Goal: Task Accomplishment & Management: Manage account settings

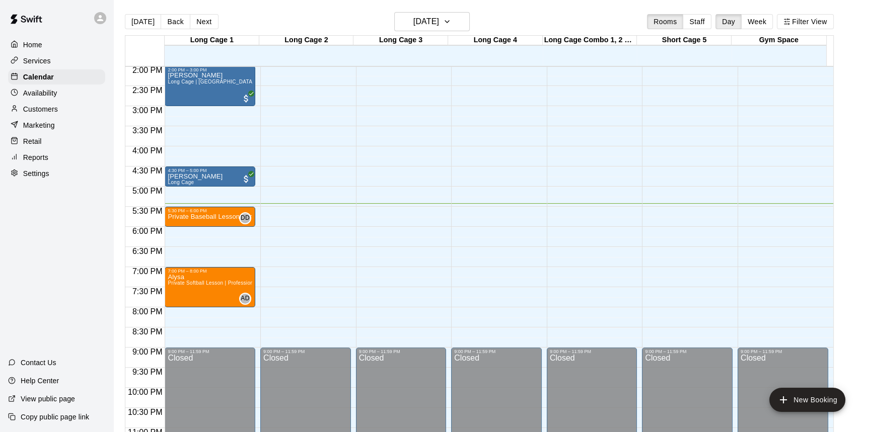
scroll to position [580, 0]
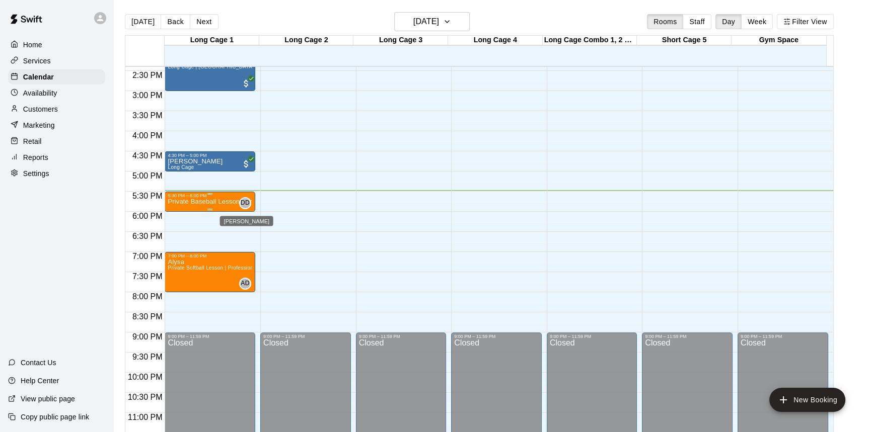
click at [249, 201] on span "DD" at bounding box center [245, 203] width 9 height 10
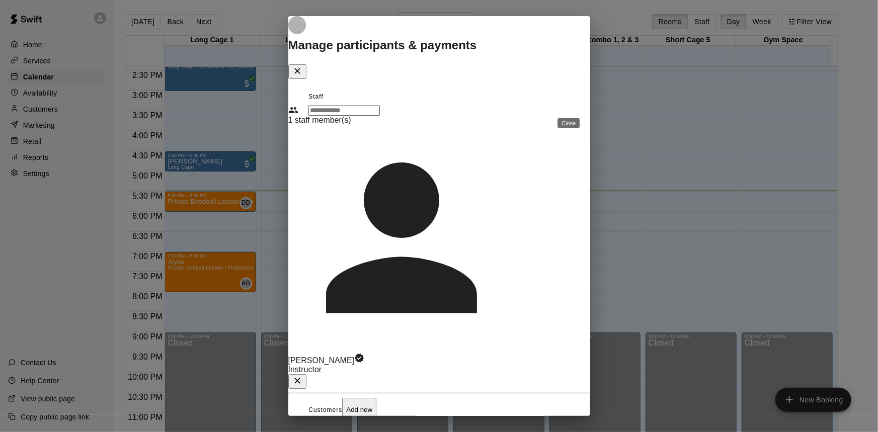
click at [306, 79] on button "Close" at bounding box center [297, 71] width 18 height 15
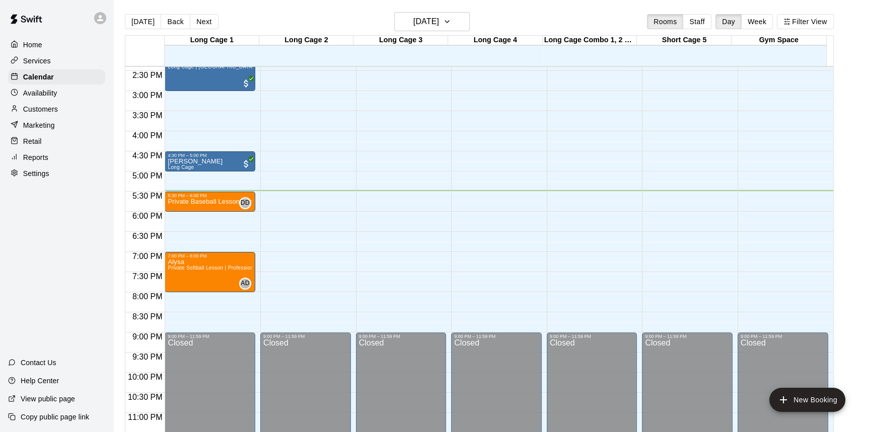
click at [36, 110] on p "Customers" at bounding box center [40, 109] width 35 height 10
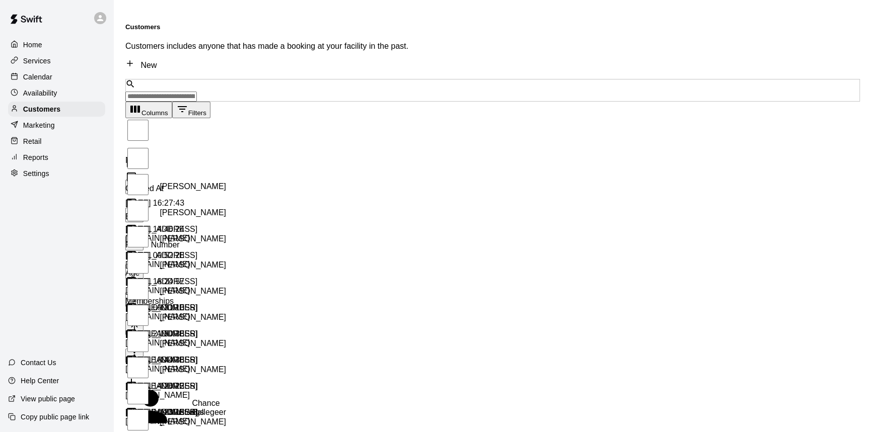
click at [289, 79] on div "​ ​" at bounding box center [492, 90] width 734 height 23
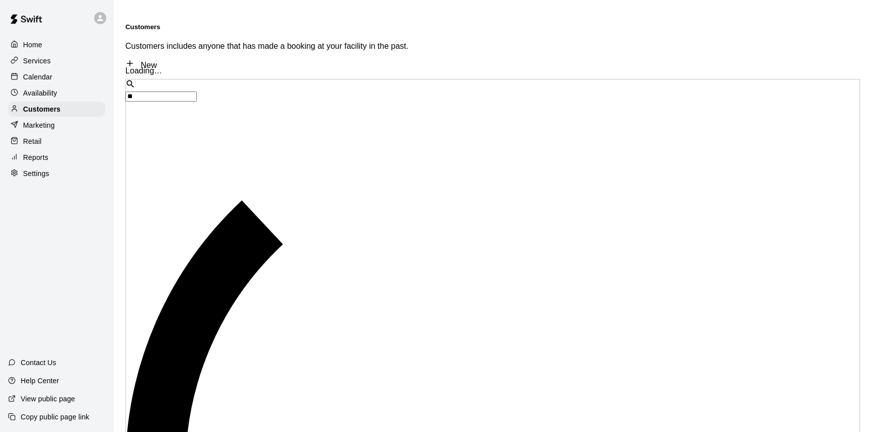
type input "*"
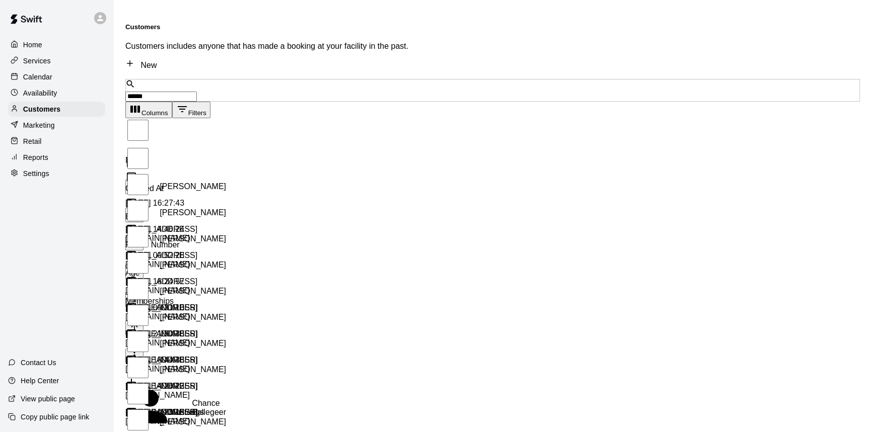
type input "******"
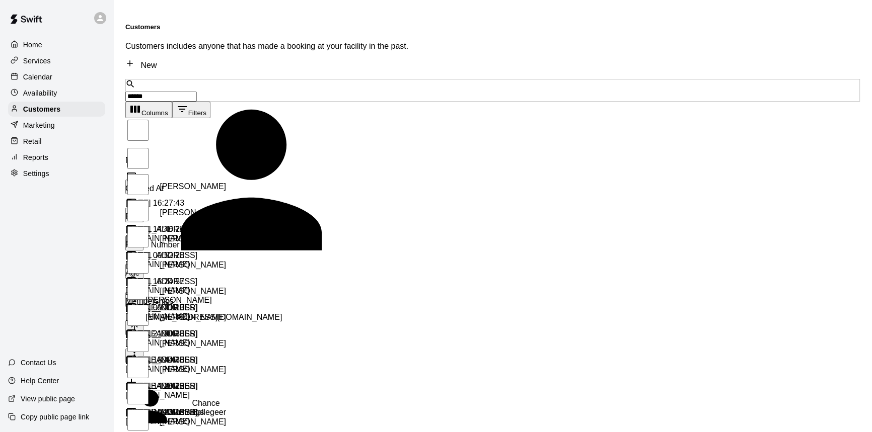
click at [289, 296] on div "Megan Curtis mmdaly06@aol.com" at bounding box center [286, 309] width 282 height 26
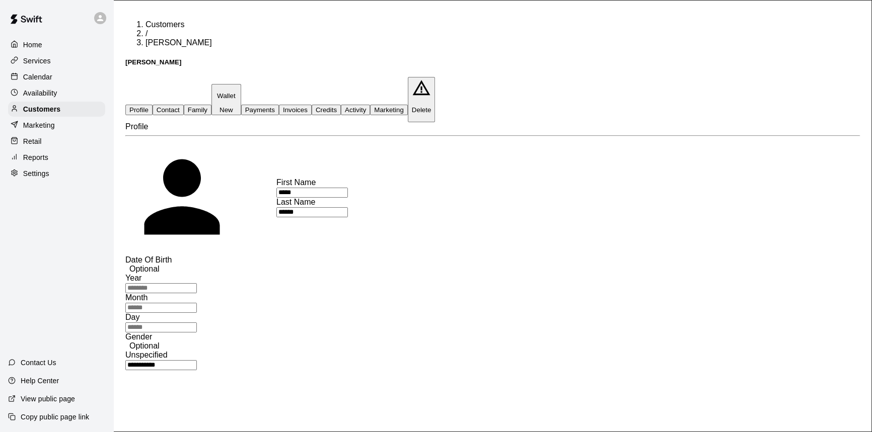
click at [237, 92] on p "Wallet" at bounding box center [226, 96] width 22 height 8
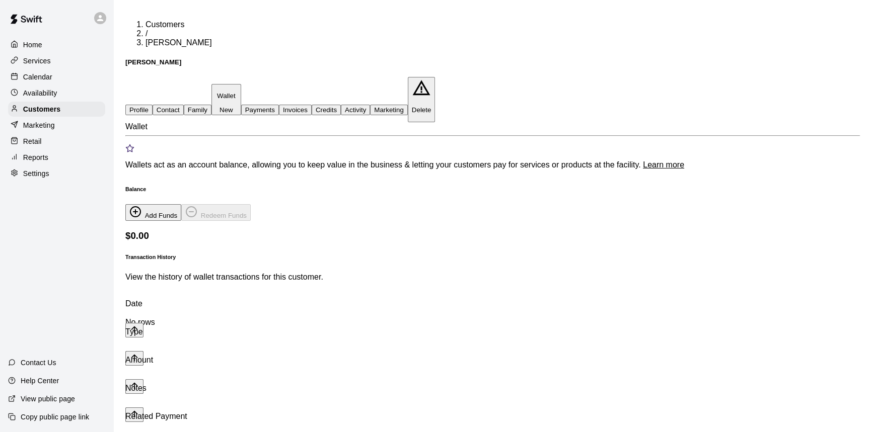
click at [279, 105] on button "Payments" at bounding box center [260, 110] width 38 height 11
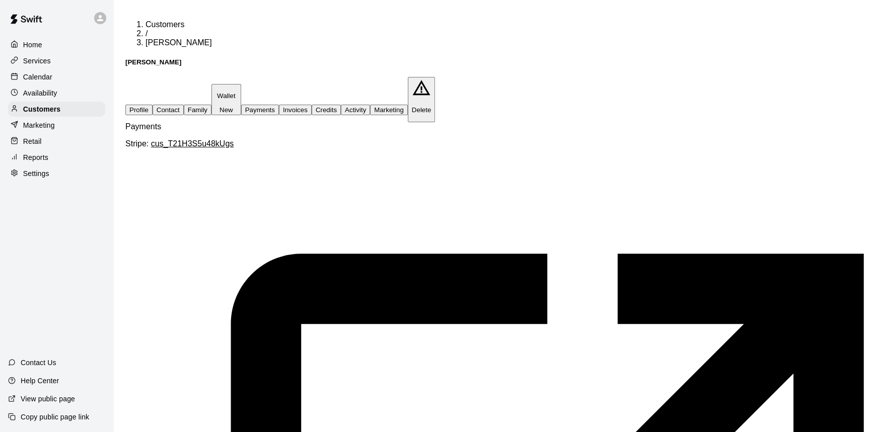
click at [241, 84] on button "Wallet New" at bounding box center [226, 100] width 30 height 32
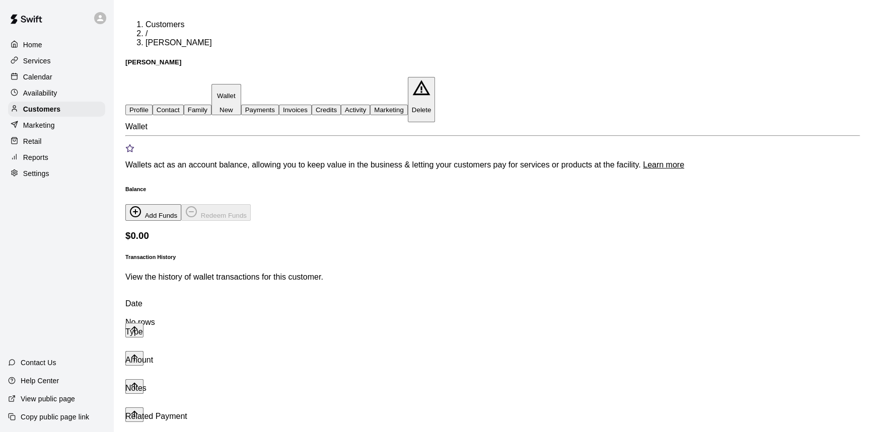
click at [211, 105] on button "Family" at bounding box center [198, 110] width 28 height 11
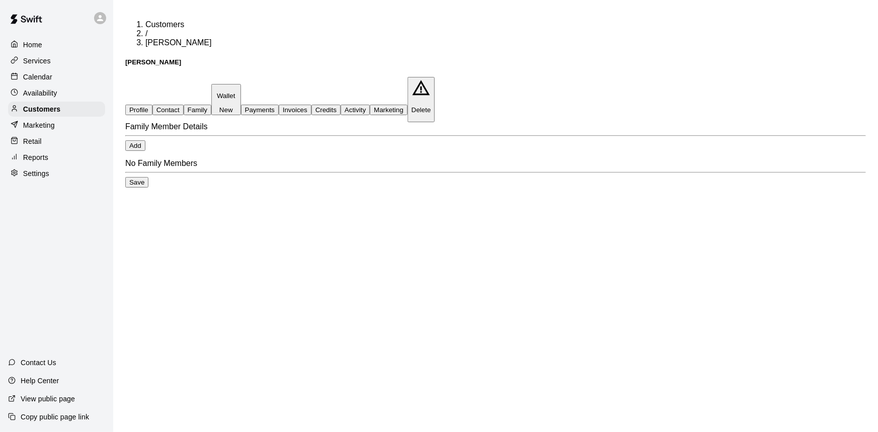
click at [184, 105] on button "Contact" at bounding box center [167, 110] width 31 height 11
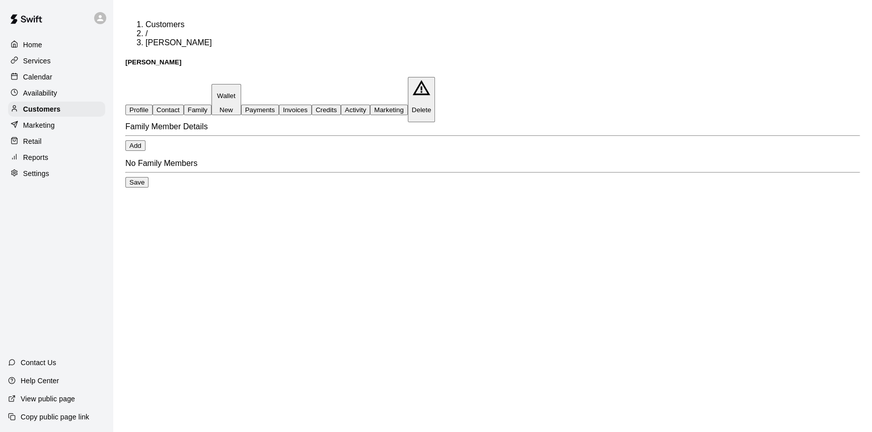
select select "**"
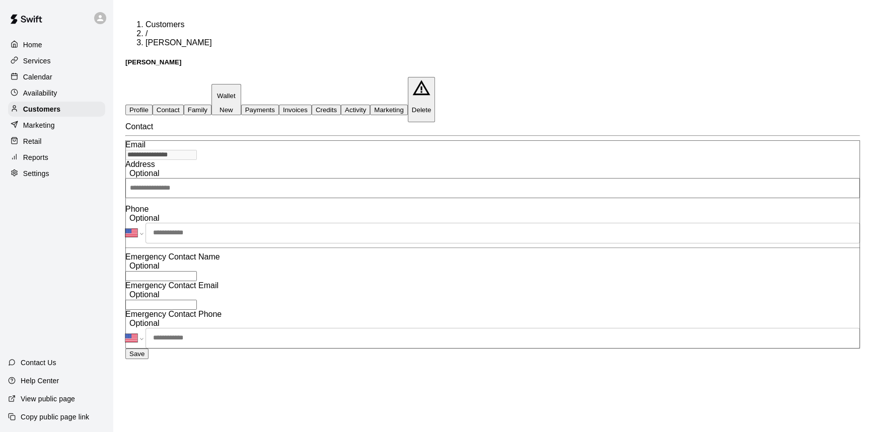
click at [279, 105] on button "Payments" at bounding box center [260, 110] width 38 height 11
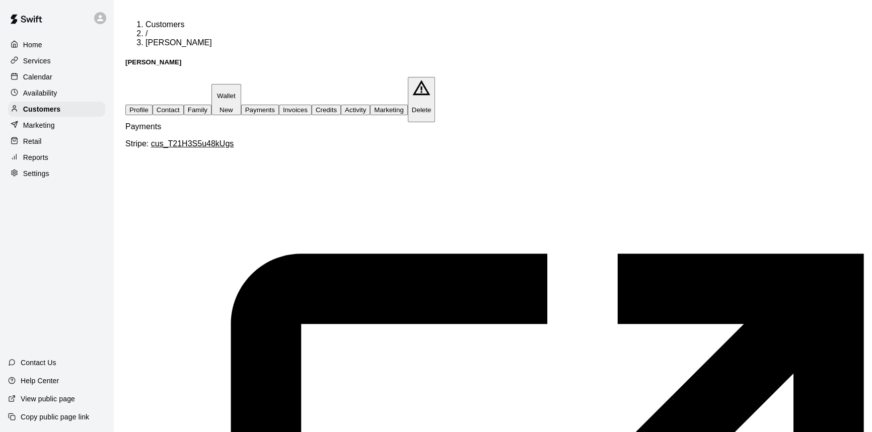
click at [312, 105] on button "Invoices" at bounding box center [295, 110] width 33 height 11
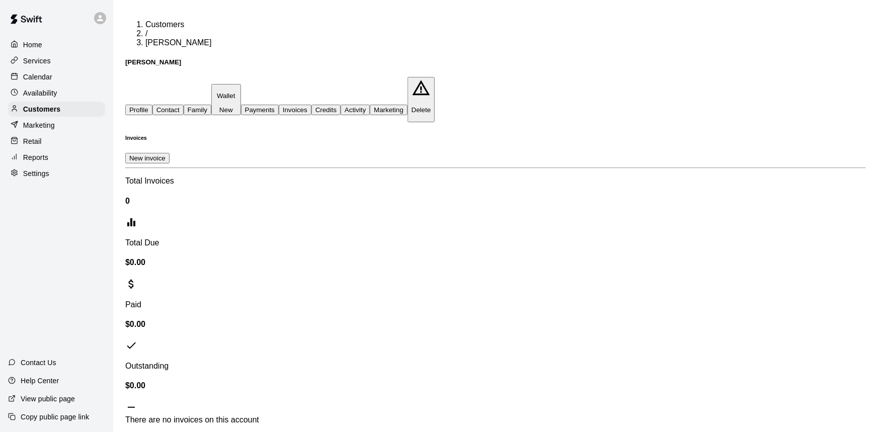
click at [341, 105] on button "Credits" at bounding box center [326, 110] width 29 height 11
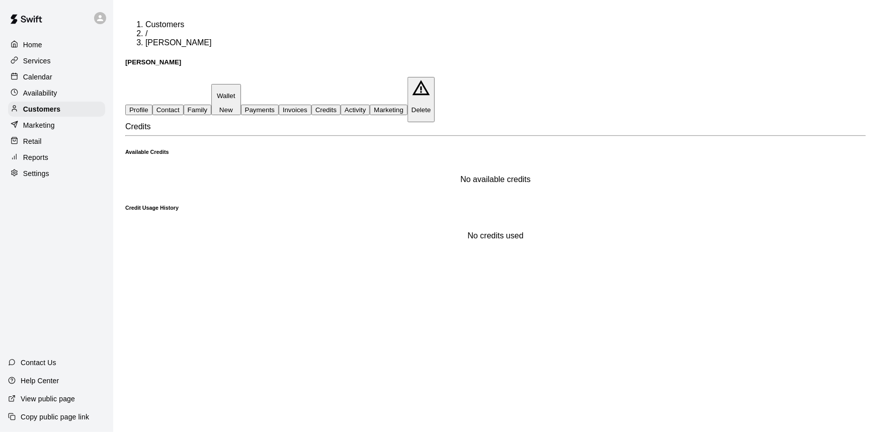
click at [370, 105] on button "Activity" at bounding box center [355, 110] width 29 height 11
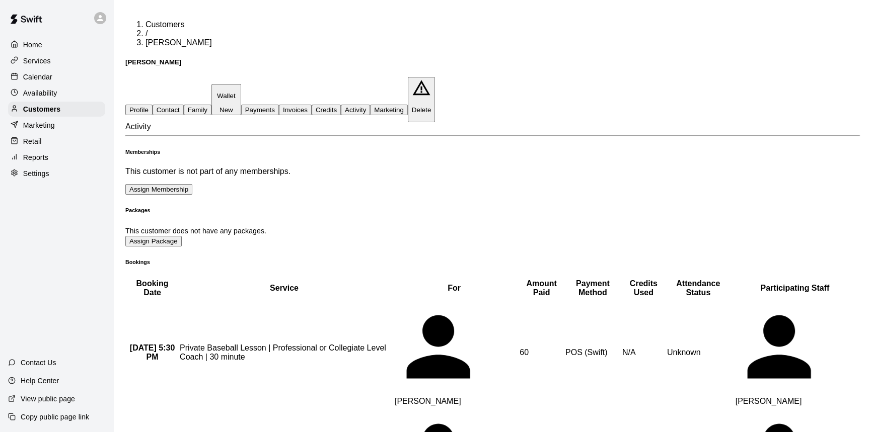
click at [192, 184] on button "Assign Membership" at bounding box center [158, 189] width 67 height 11
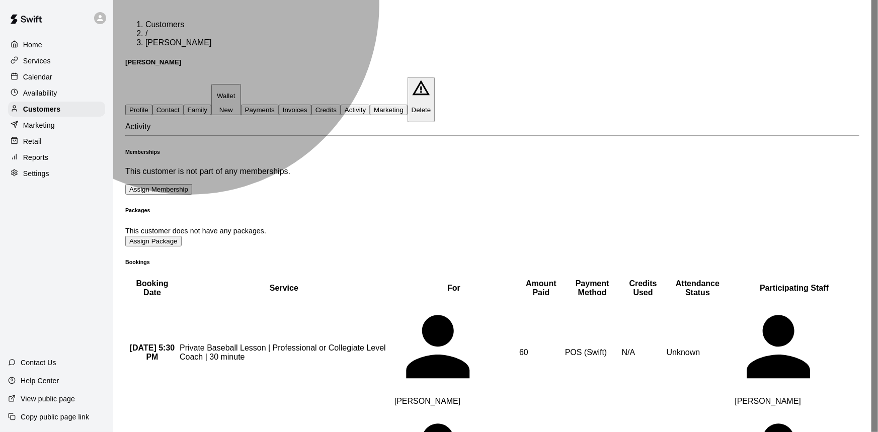
type input "**********"
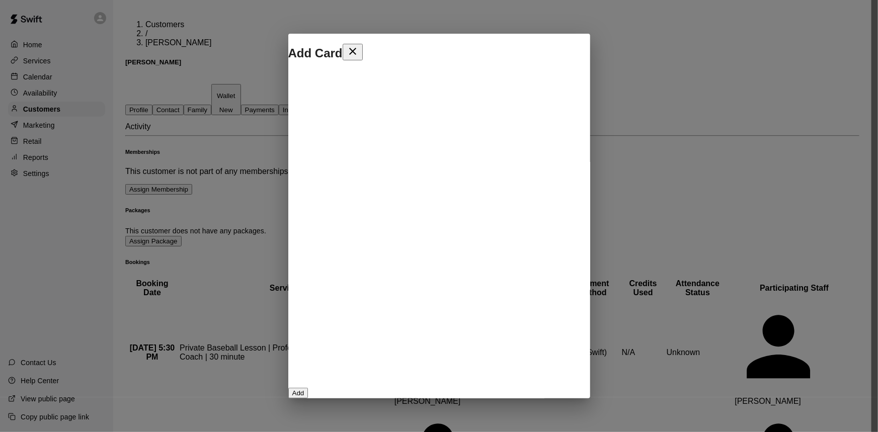
scroll to position [162, 0]
click at [309, 388] on button "Add" at bounding box center [298, 393] width 20 height 11
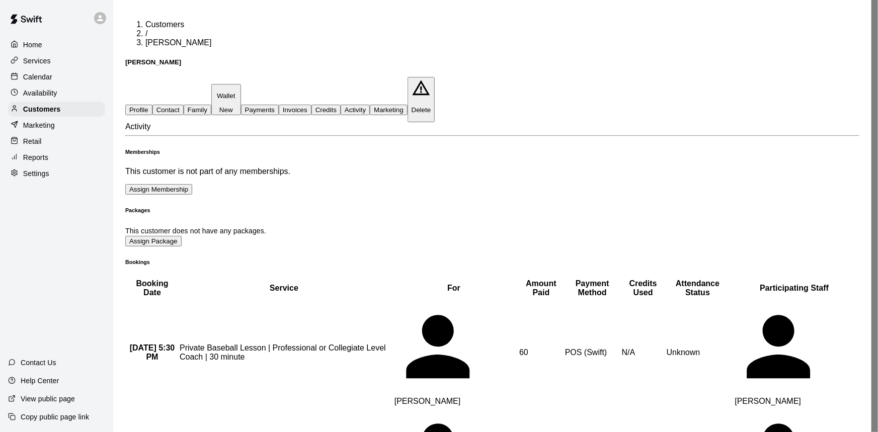
scroll to position [36, 0]
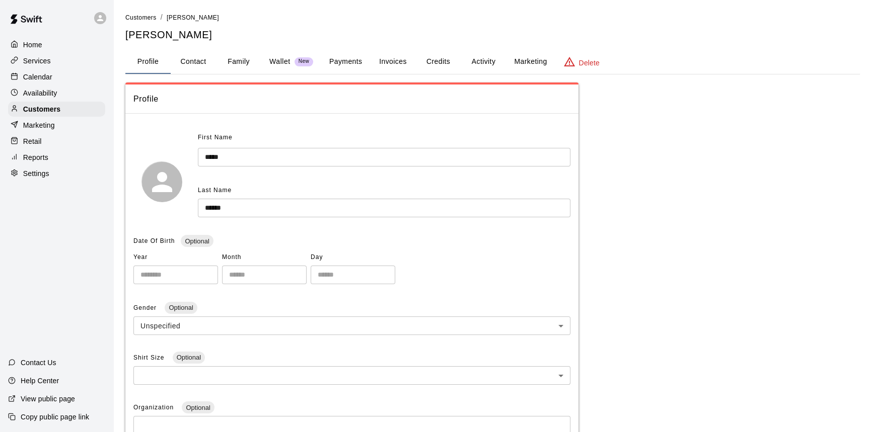
click at [43, 80] on p "Calendar" at bounding box center [37, 77] width 29 height 10
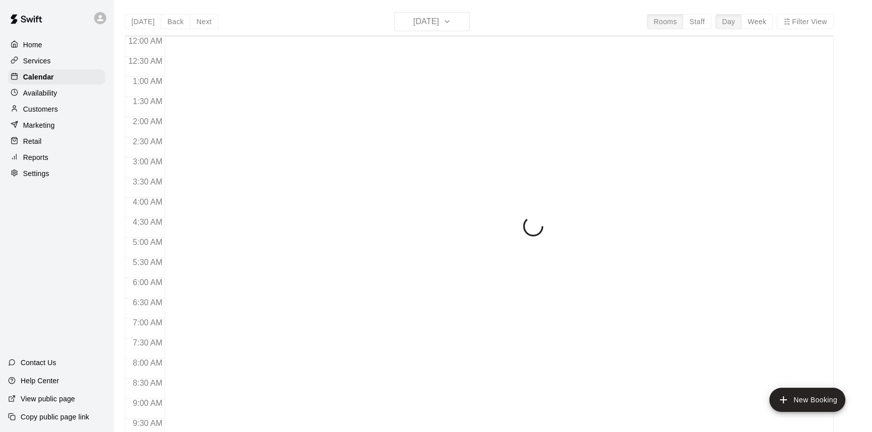
scroll to position [559, 0]
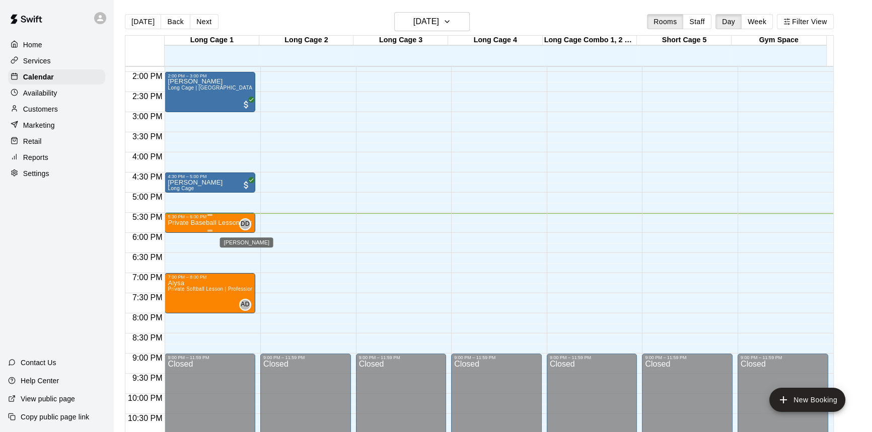
click at [242, 222] on span "DD" at bounding box center [245, 224] width 9 height 10
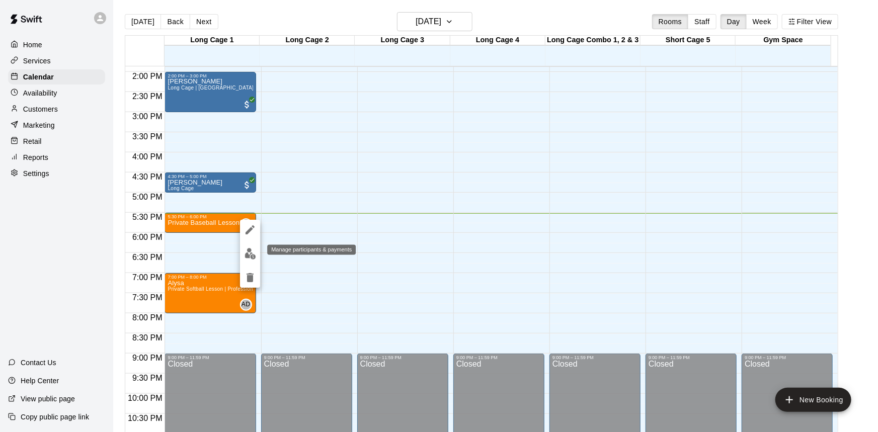
click at [251, 255] on img "edit" at bounding box center [251, 254] width 12 height 12
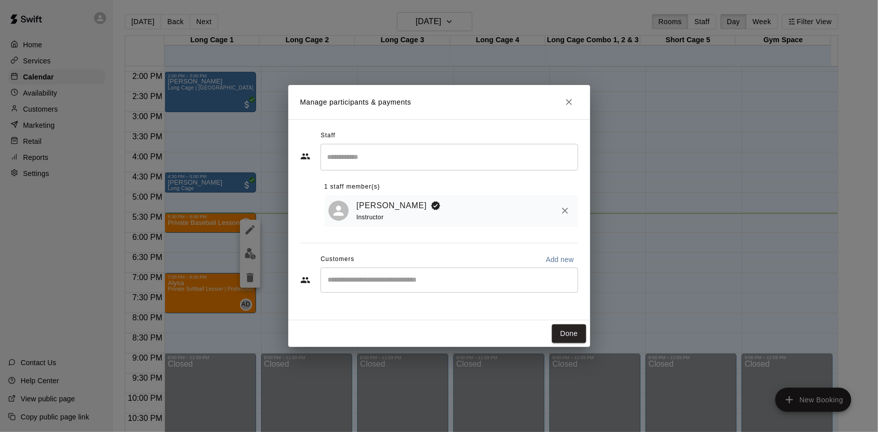
click at [428, 275] on div "​" at bounding box center [450, 280] width 258 height 25
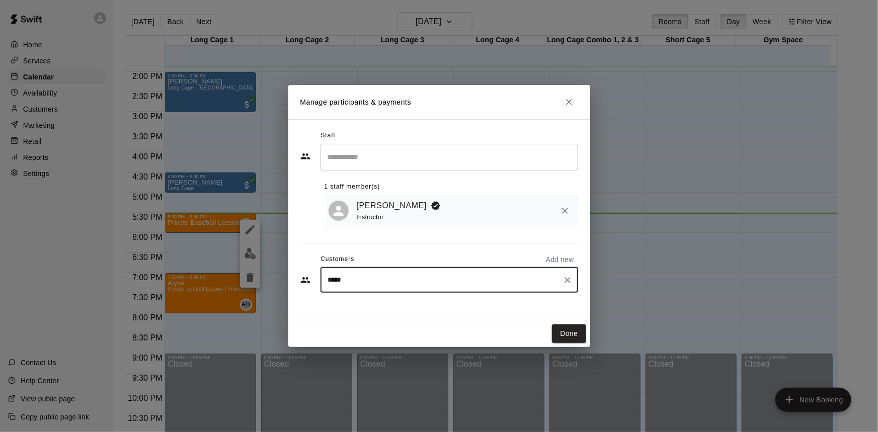
type input "******"
click at [421, 315] on div "[PERSON_NAME] Single [EMAIL_ADDRESS][DOMAIN_NAME]" at bounding box center [402, 310] width 108 height 22
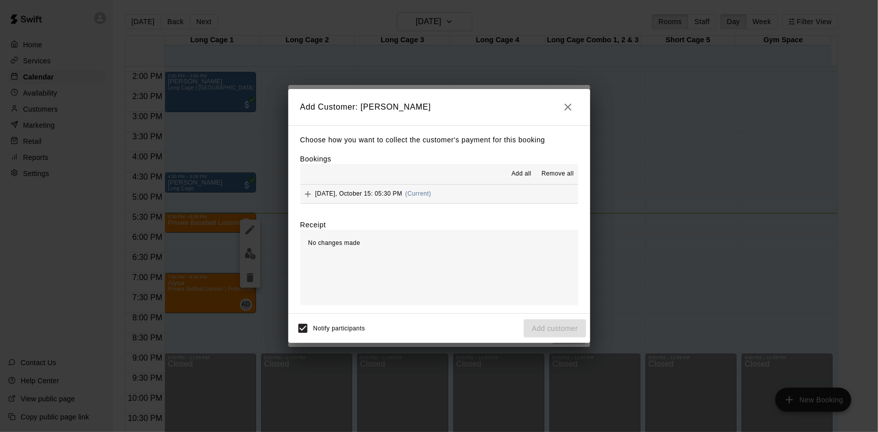
click at [489, 193] on button "[DATE], October 15: 05:30 PM (Current)" at bounding box center [439, 194] width 278 height 19
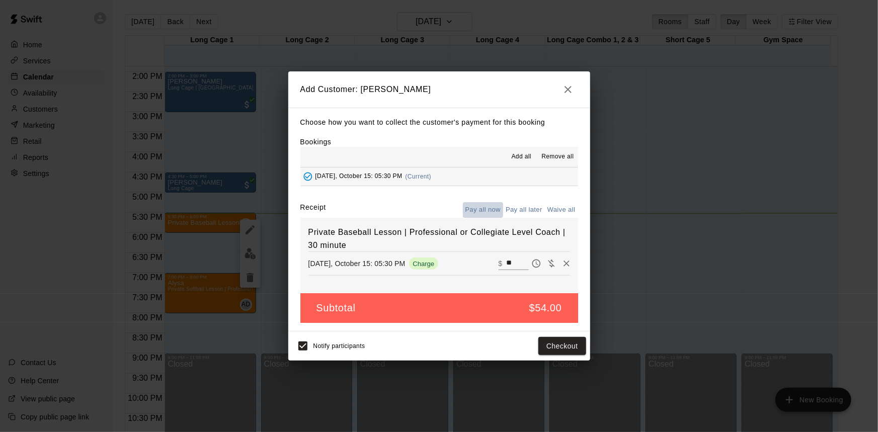
click at [481, 209] on button "Pay all now" at bounding box center [483, 210] width 41 height 16
click at [569, 353] on button "Checkout" at bounding box center [562, 346] width 47 height 19
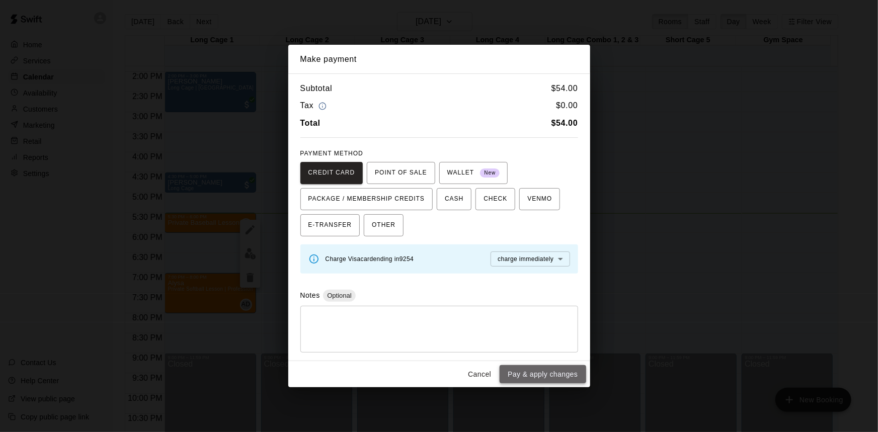
click at [559, 375] on button "Pay & apply changes" at bounding box center [543, 374] width 86 height 19
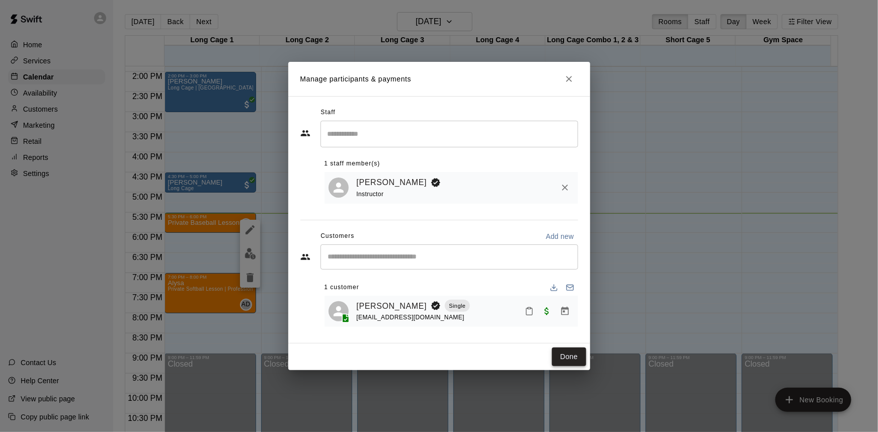
click at [577, 354] on button "Done" at bounding box center [569, 357] width 34 height 19
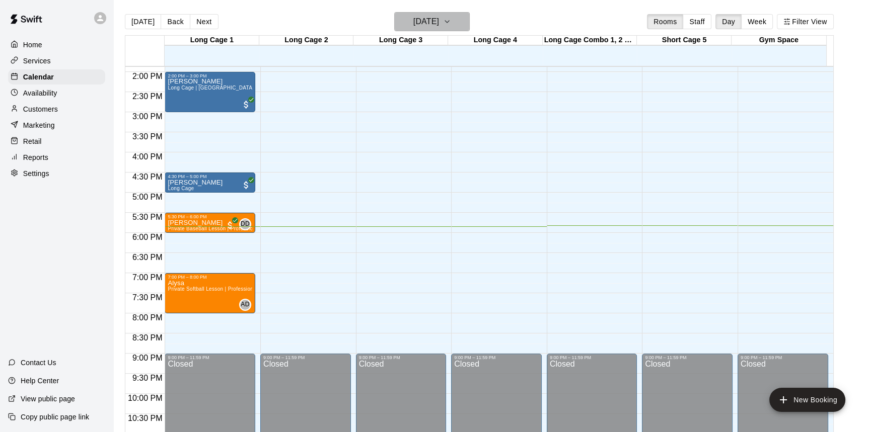
click at [439, 19] on h6 "[DATE]" at bounding box center [426, 22] width 26 height 14
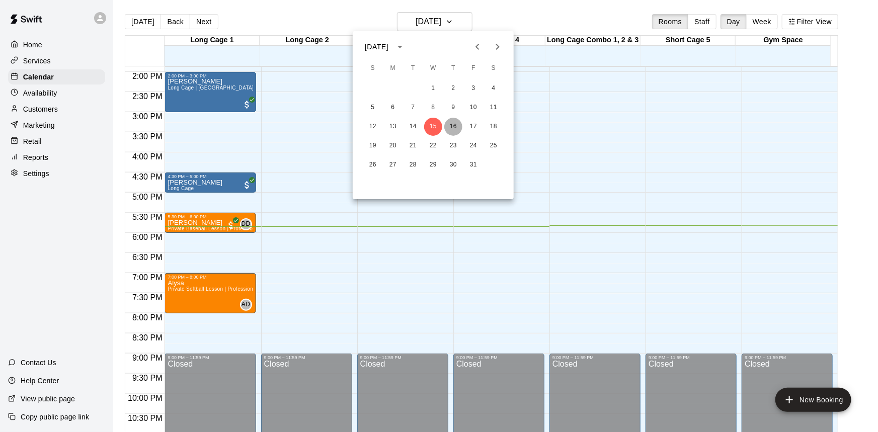
click at [455, 122] on button "16" at bounding box center [453, 127] width 18 height 18
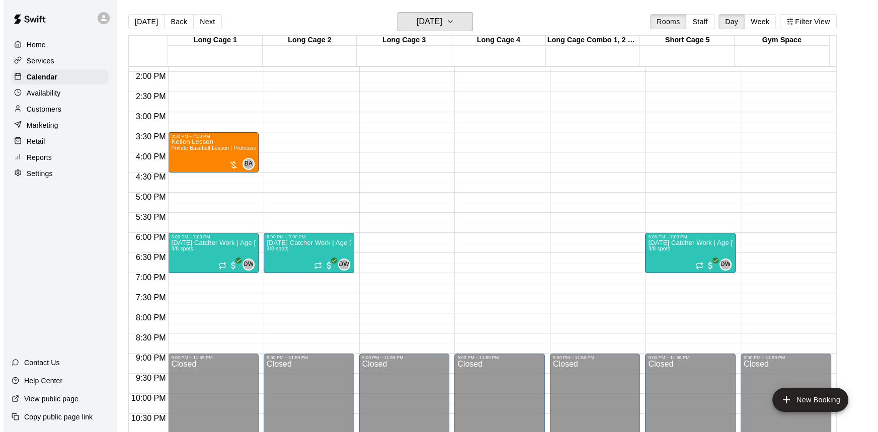
scroll to position [513, 0]
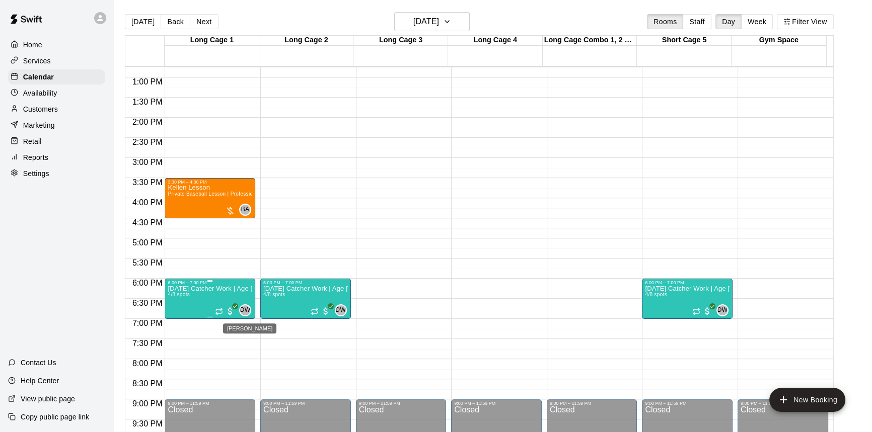
click at [243, 311] on span "DW" at bounding box center [245, 310] width 11 height 10
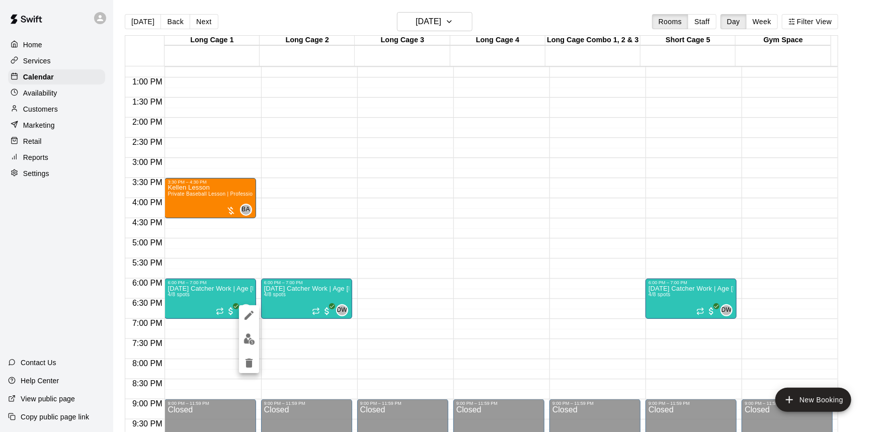
click at [436, 296] on div at bounding box center [439, 216] width 878 height 432
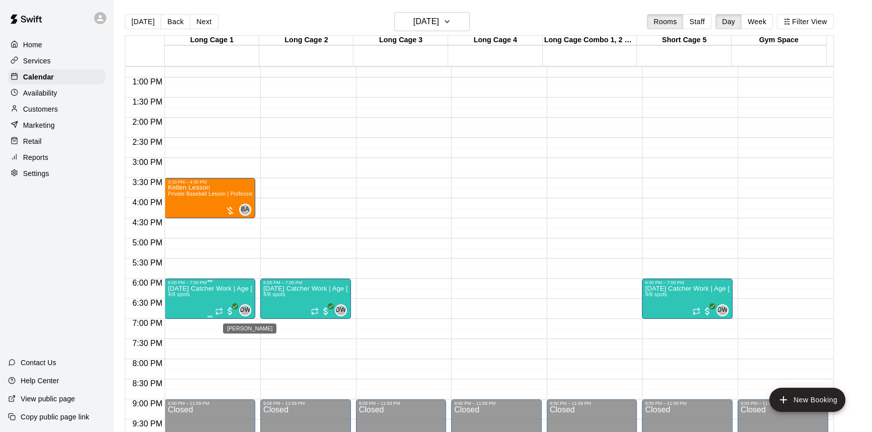
click at [247, 306] on span "DW" at bounding box center [245, 310] width 11 height 10
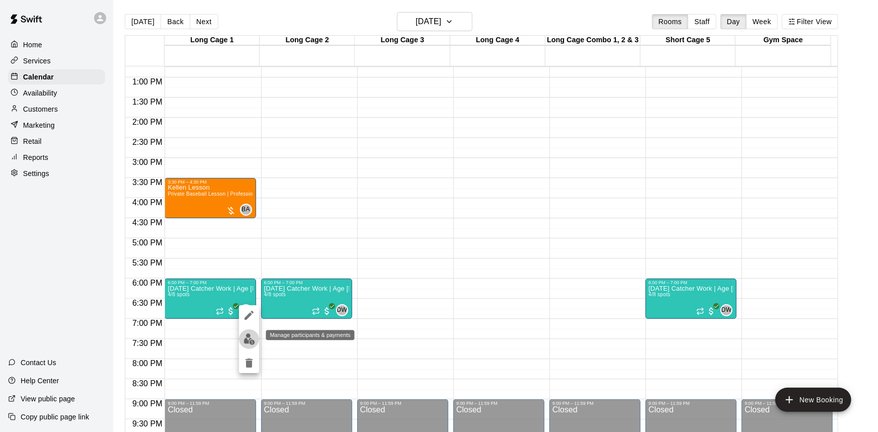
click at [250, 335] on img "edit" at bounding box center [250, 340] width 12 height 12
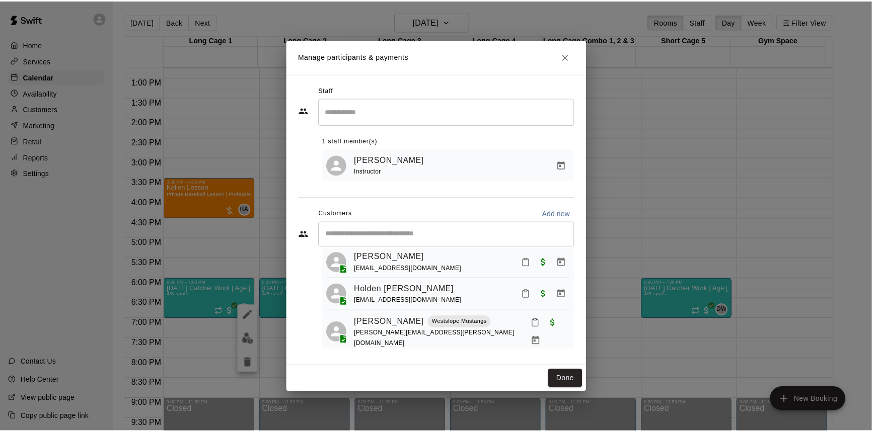
scroll to position [60, 0]
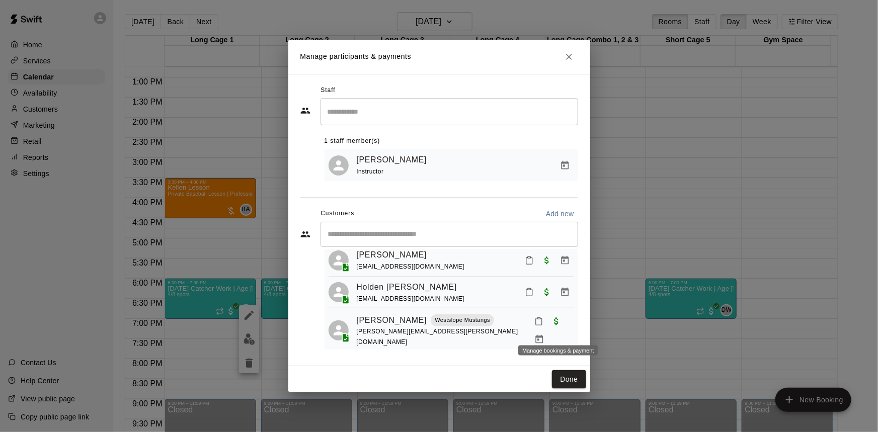
click at [543, 335] on icon "Manage bookings & payment" at bounding box center [539, 339] width 8 height 9
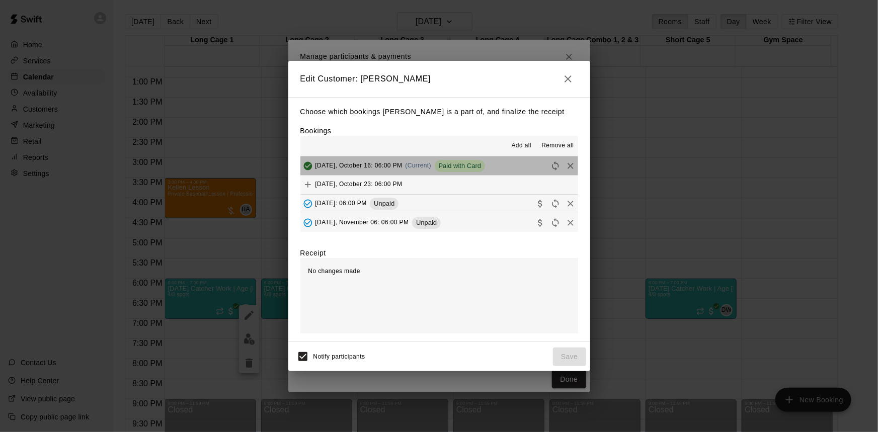
click at [512, 164] on button "[DATE], October 16: 06:00 PM (Current) Paid with Card" at bounding box center [439, 166] width 278 height 19
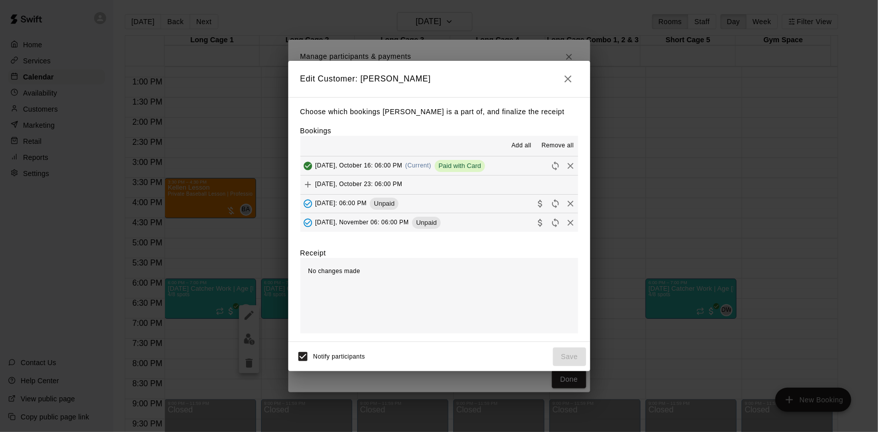
click at [595, 363] on div "Edit Customer: [PERSON_NAME] Choose which bookings [PERSON_NAME] is a part of, …" at bounding box center [439, 216] width 878 height 432
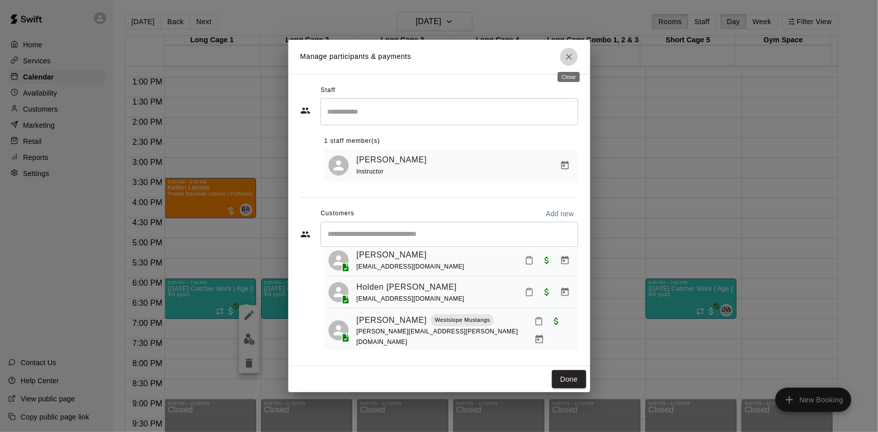
click at [569, 56] on icon "Close" at bounding box center [569, 57] width 6 height 6
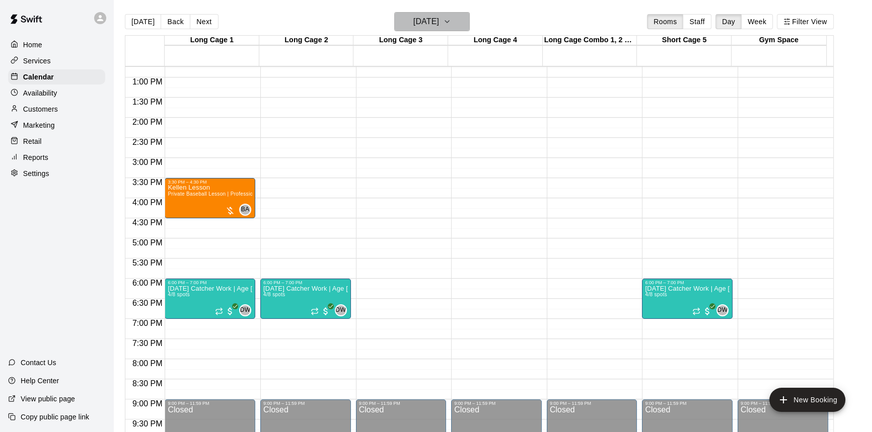
click at [438, 20] on h6 "[DATE]" at bounding box center [426, 22] width 26 height 14
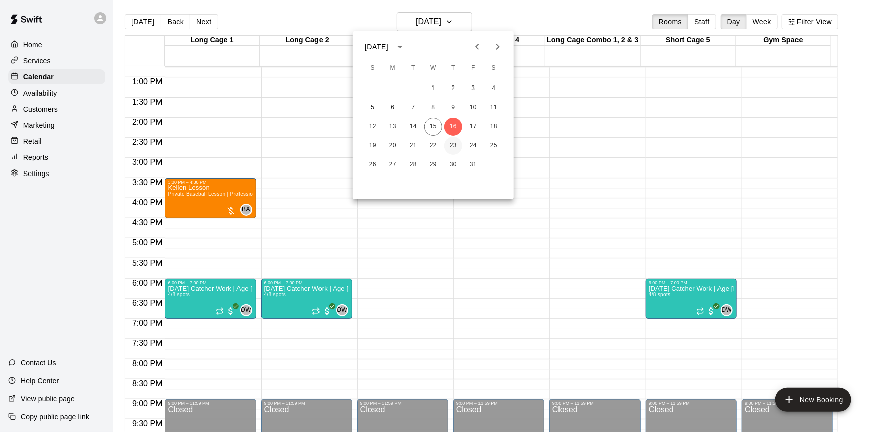
click at [456, 141] on button "23" at bounding box center [453, 146] width 18 height 18
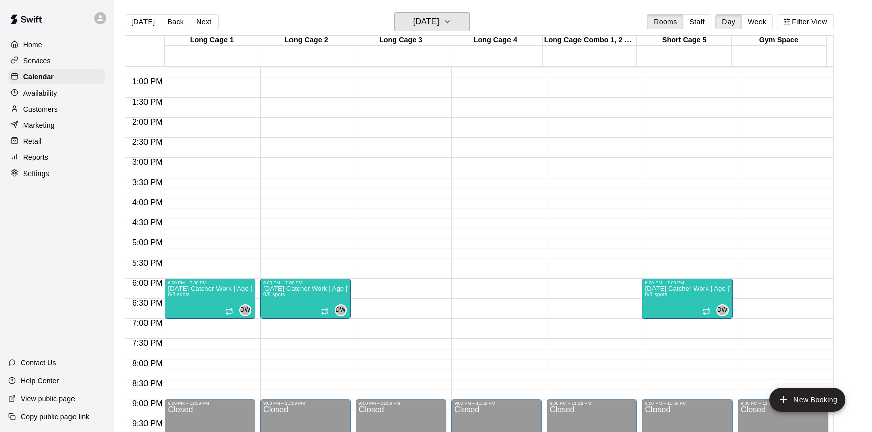
scroll to position [467, 0]
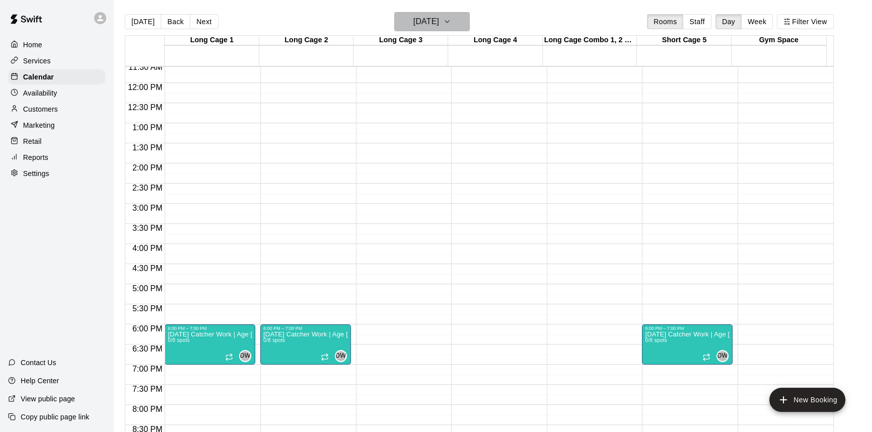
click at [451, 24] on icon "button" at bounding box center [447, 22] width 8 height 12
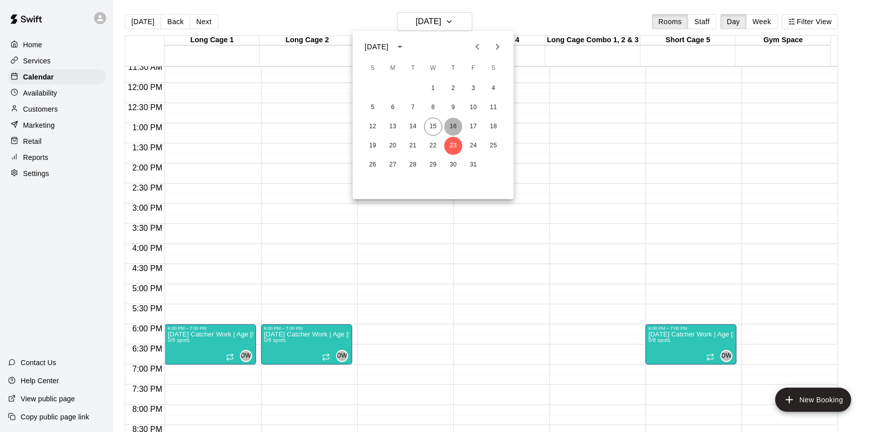
click at [449, 120] on button "16" at bounding box center [453, 127] width 18 height 18
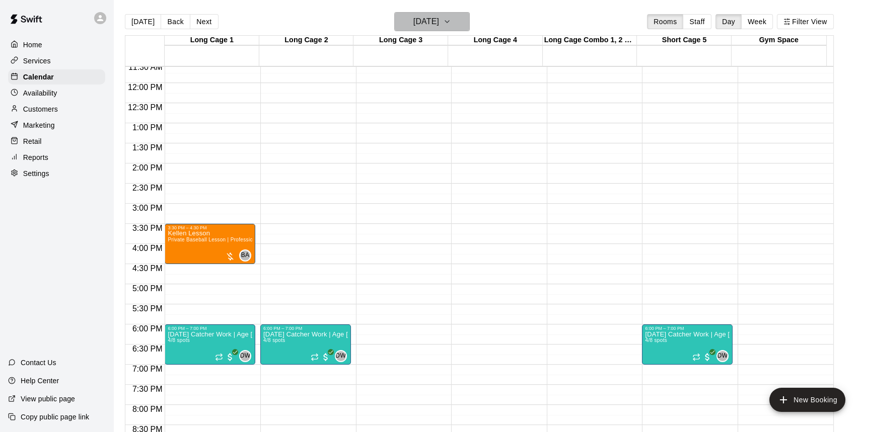
click at [434, 21] on h6 "[DATE]" at bounding box center [426, 22] width 26 height 14
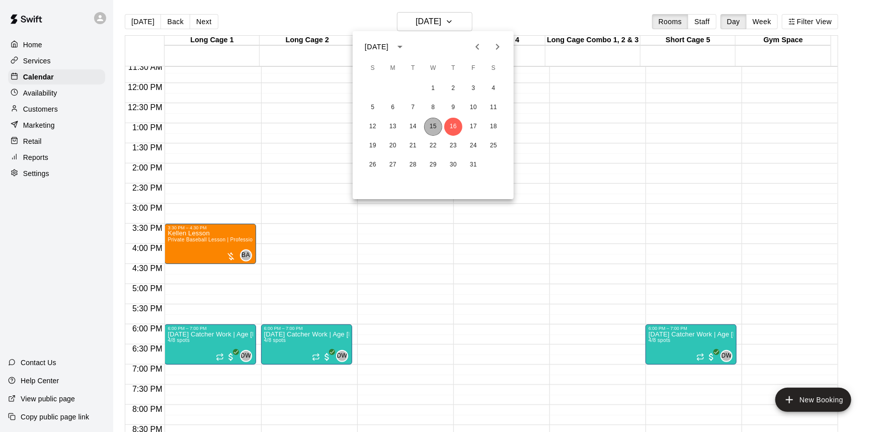
click at [428, 122] on button "15" at bounding box center [433, 127] width 18 height 18
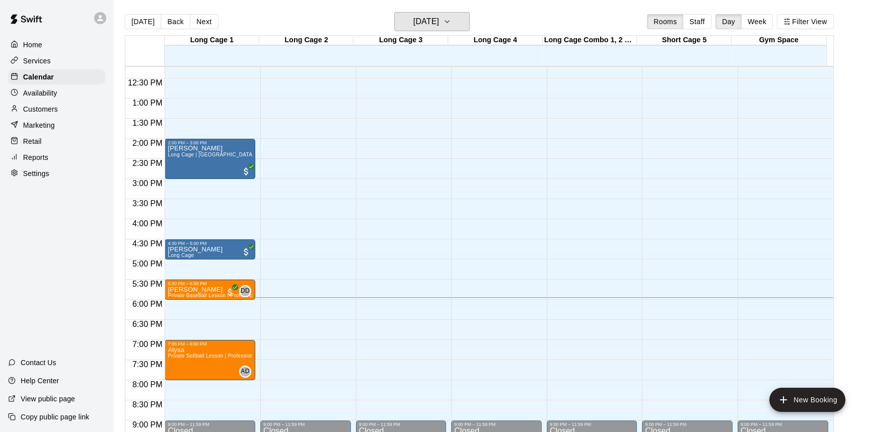
scroll to position [559, 0]
